Goal: Find specific page/section: Find specific page/section

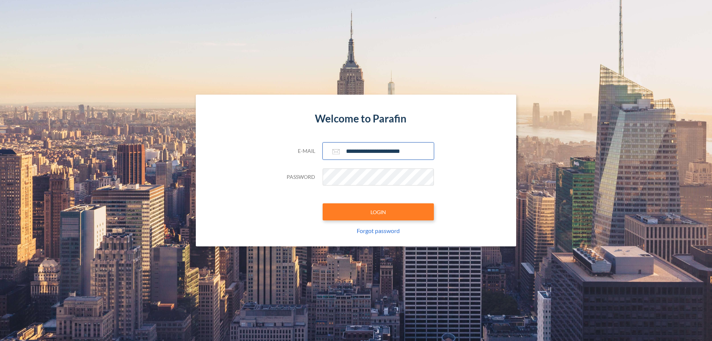
type input "**********"
click at [378, 212] on button "LOGIN" at bounding box center [378, 211] width 111 height 17
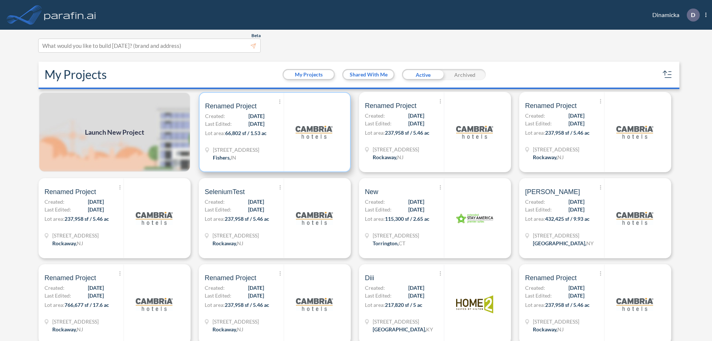
scroll to position [2, 0]
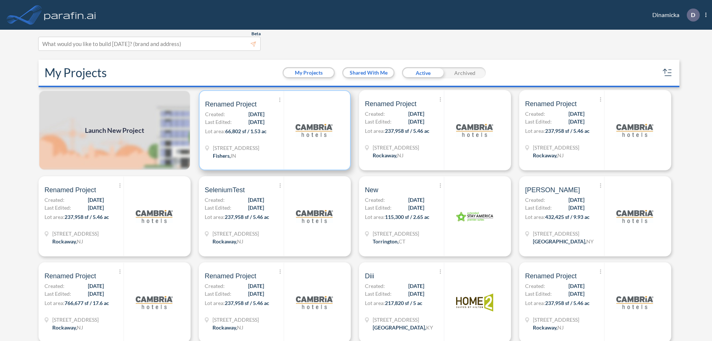
click at [273, 130] on p "Lot area: 66,802 sf / 1.53 ac" at bounding box center [244, 132] width 79 height 11
